Goal: Task Accomplishment & Management: Manage account settings

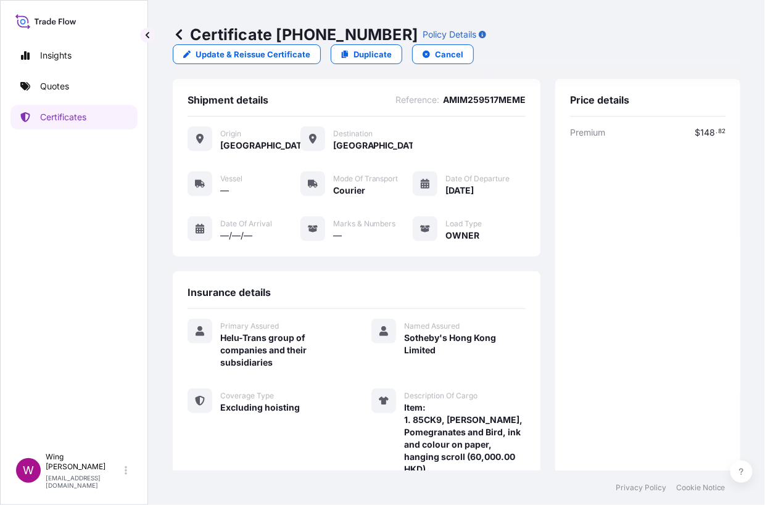
scroll to position [3, 0]
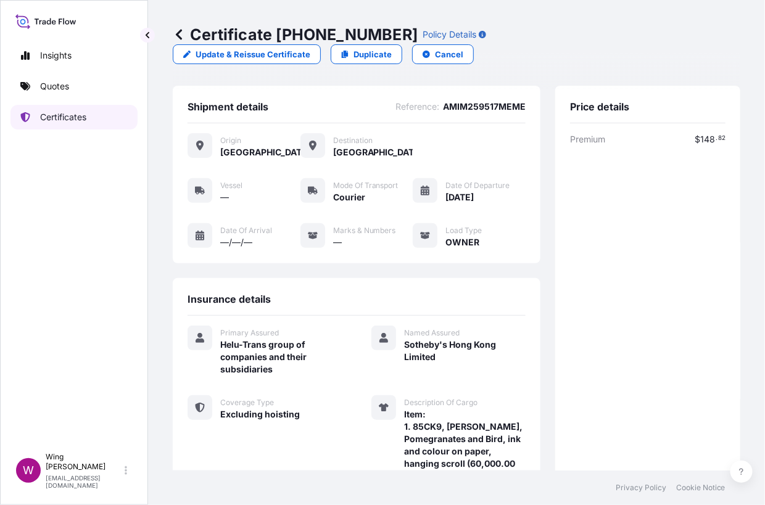
click at [59, 118] on p "Certificates" at bounding box center [63, 117] width 46 height 12
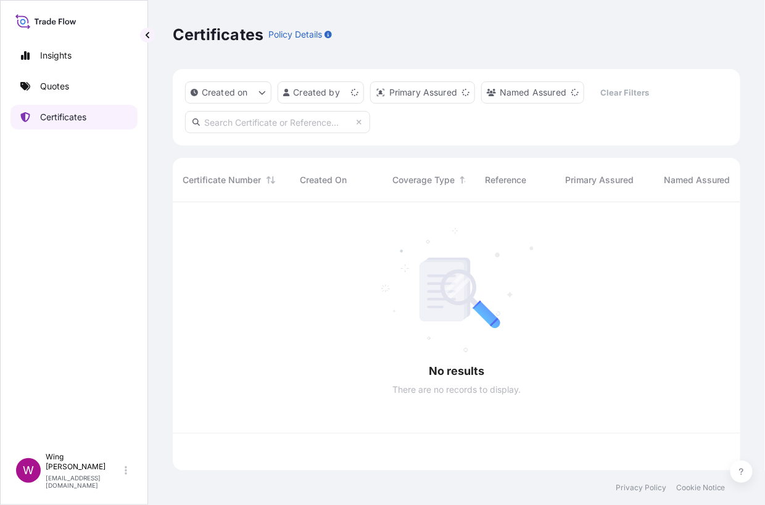
scroll to position [263, 555]
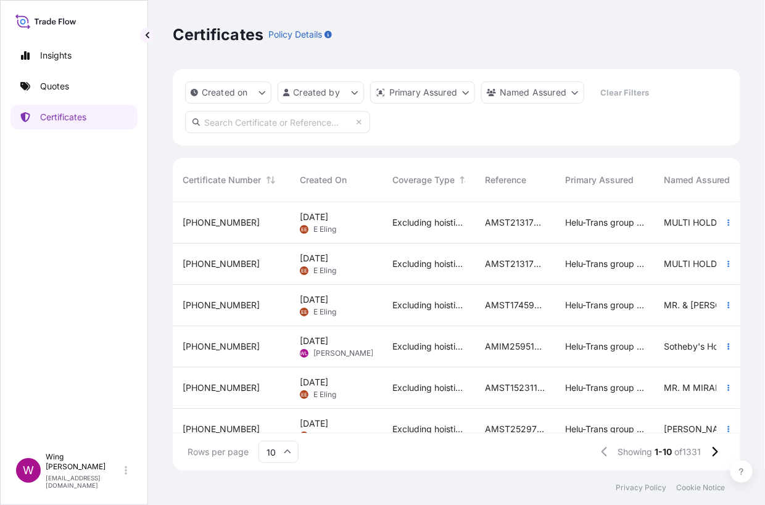
click at [254, 124] on input "text" at bounding box center [277, 122] width 185 height 22
paste input "[PHONE_NUMBER]"
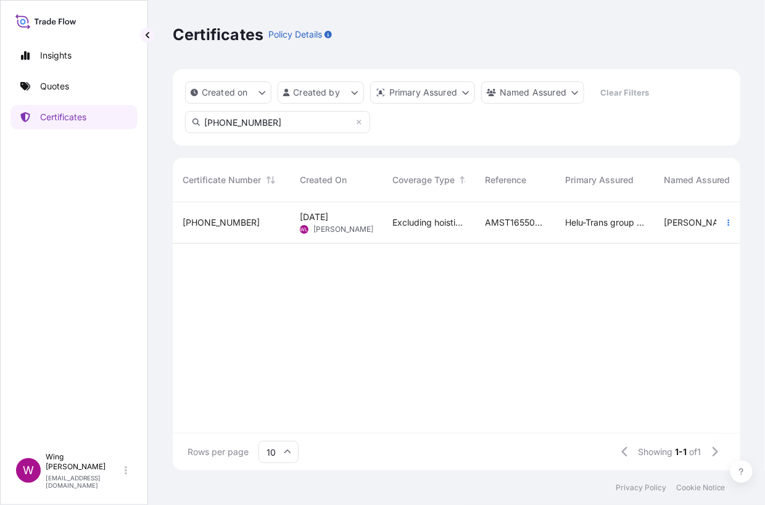
type input "[PHONE_NUMBER]"
click at [247, 217] on div "[PHONE_NUMBER]" at bounding box center [231, 222] width 97 height 12
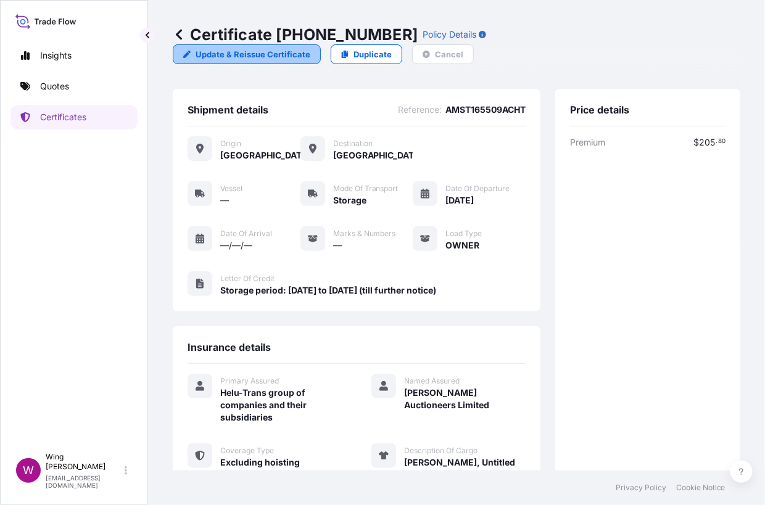
click at [228, 51] on p "Update & Reissue Certificate" at bounding box center [252, 54] width 115 height 12
select select "STORAGE"
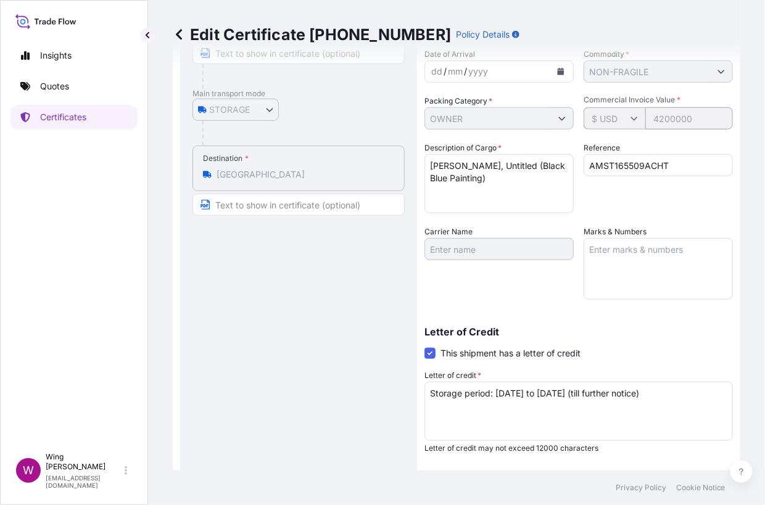
scroll to position [322, 0]
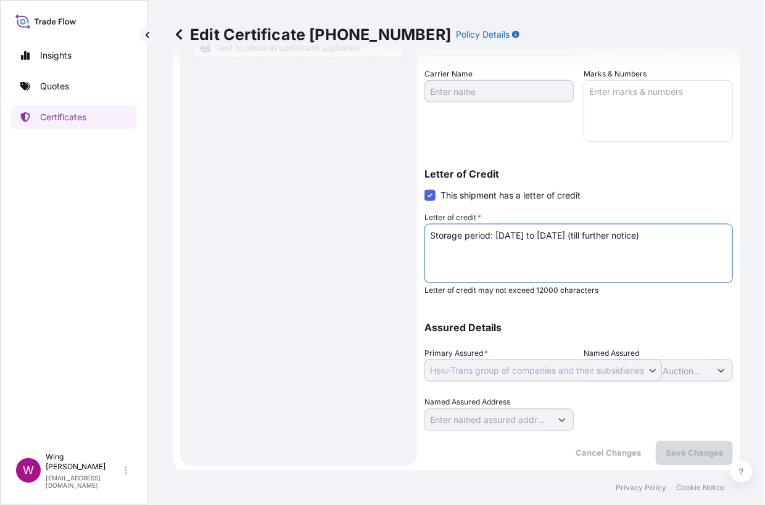
drag, startPoint x: 559, startPoint y: 234, endPoint x: 585, endPoint y: 234, distance: 25.9
click at [585, 234] on textarea "Storage period: [DATE] to [DATE] (till further notice)" at bounding box center [578, 253] width 308 height 59
type textarea "Storage period: [DATE] to [DATE]"
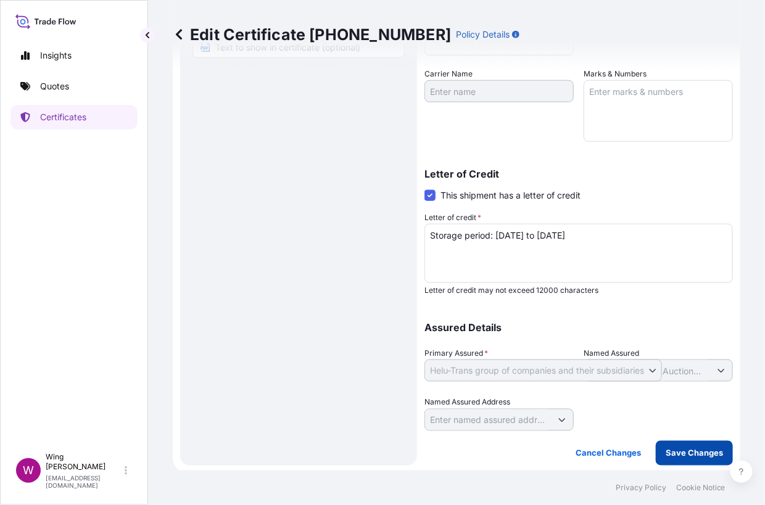
click at [680, 450] on p "Save Changes" at bounding box center [693, 453] width 57 height 12
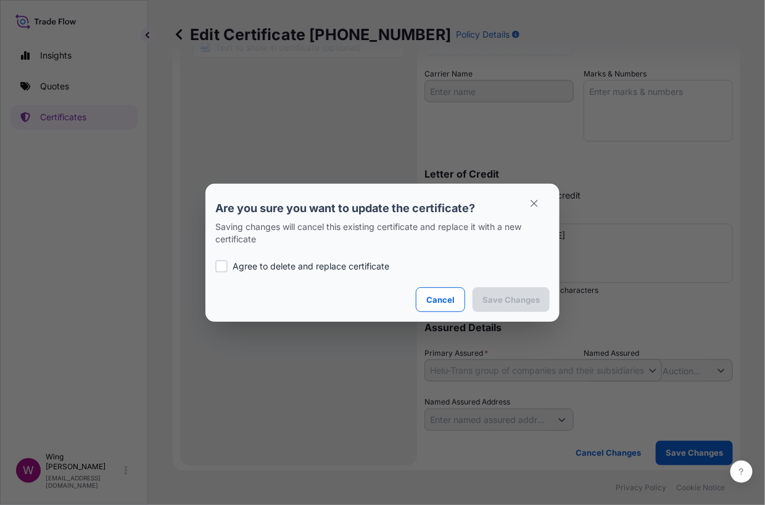
click at [229, 265] on label "Agree to delete and replace certificate" at bounding box center [382, 266] width 334 height 12
checkbox input "true"
click at [506, 300] on p "Save Changes" at bounding box center [510, 300] width 57 height 12
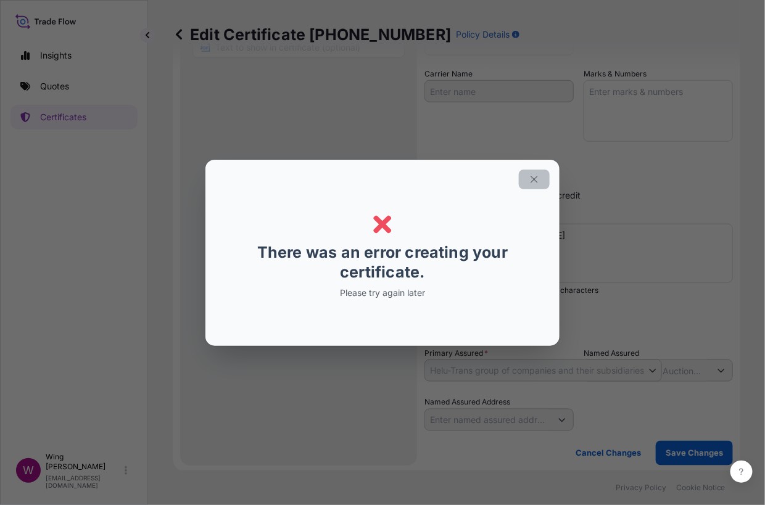
click at [537, 181] on icon "button" at bounding box center [533, 179] width 7 height 7
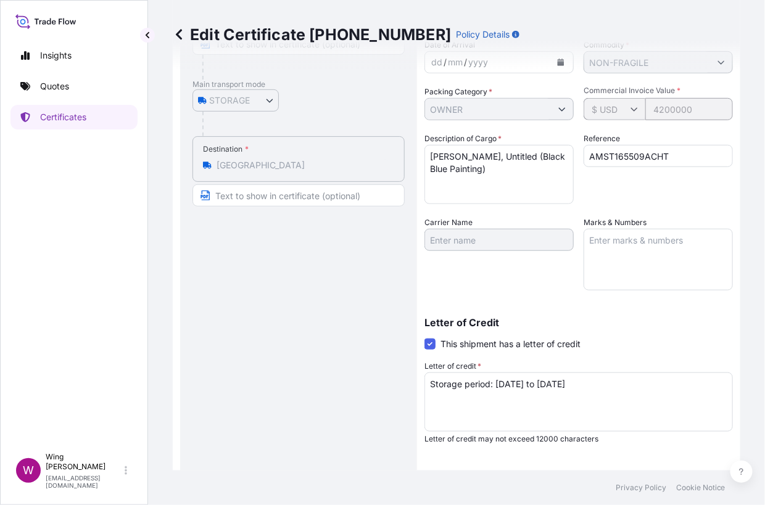
scroll to position [158, 0]
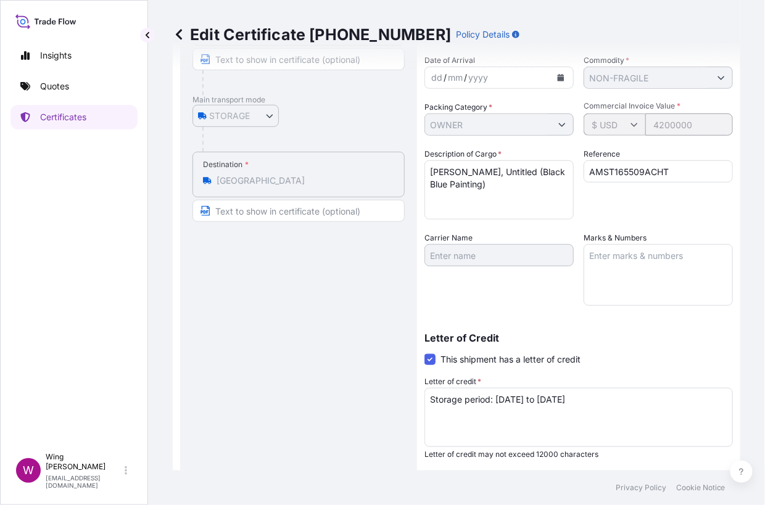
click at [181, 35] on icon at bounding box center [179, 34] width 12 height 12
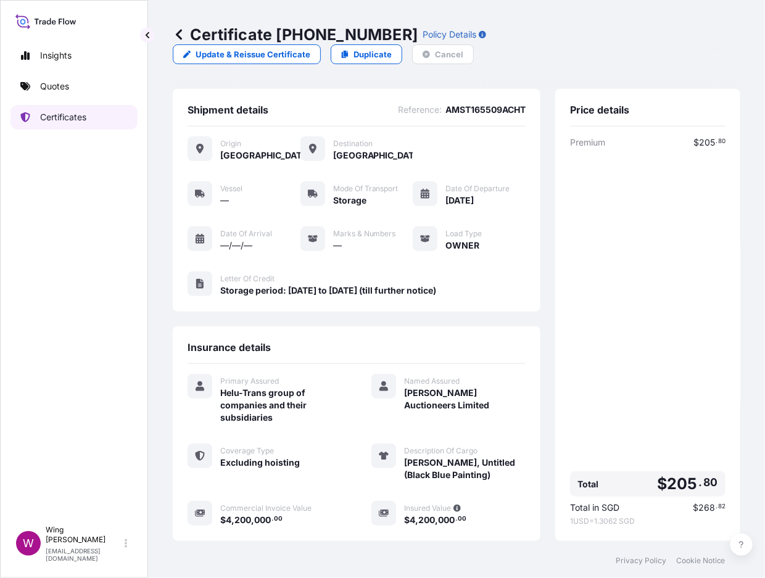
click at [43, 112] on p "Certificates" at bounding box center [63, 117] width 46 height 12
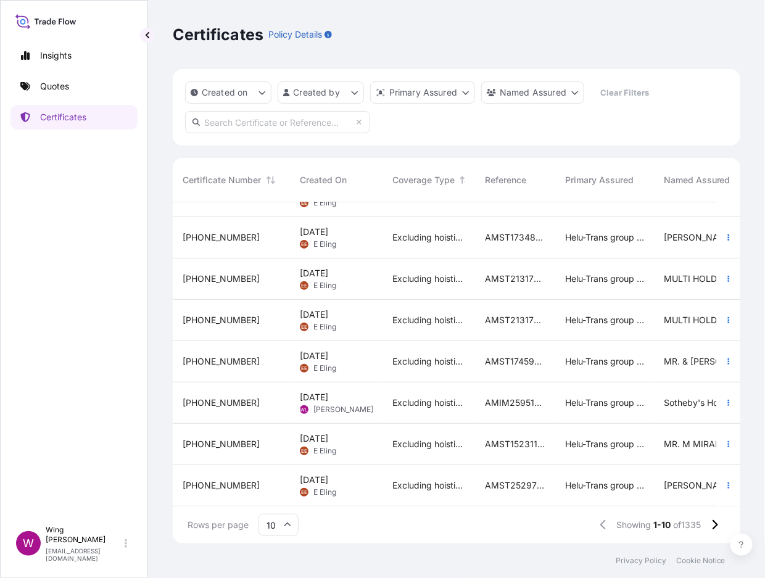
scroll to position [121, 0]
click at [311, 391] on span "[DATE]" at bounding box center [314, 397] width 28 height 12
